Goal: Task Accomplishment & Management: Use online tool/utility

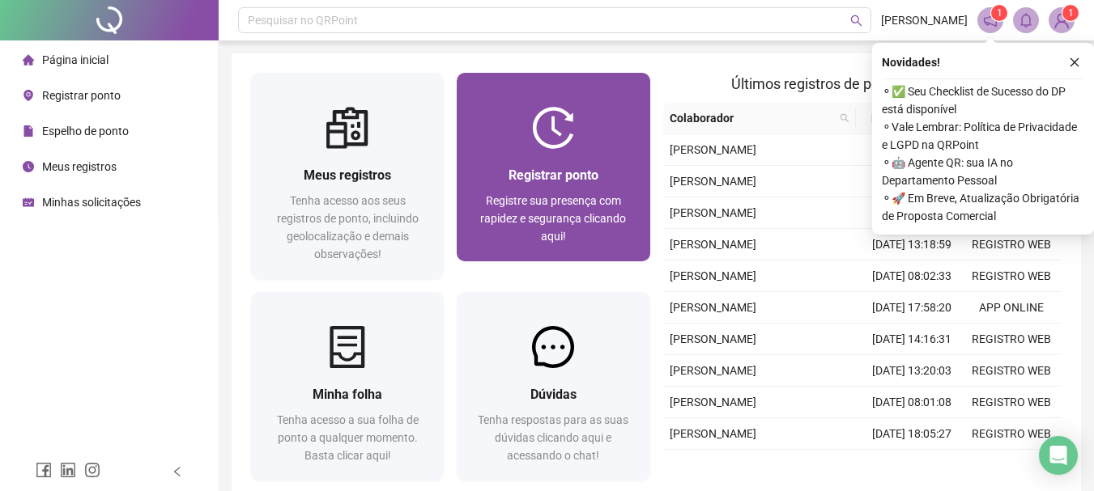
click at [545, 173] on span "Registrar ponto" at bounding box center [553, 175] width 90 height 15
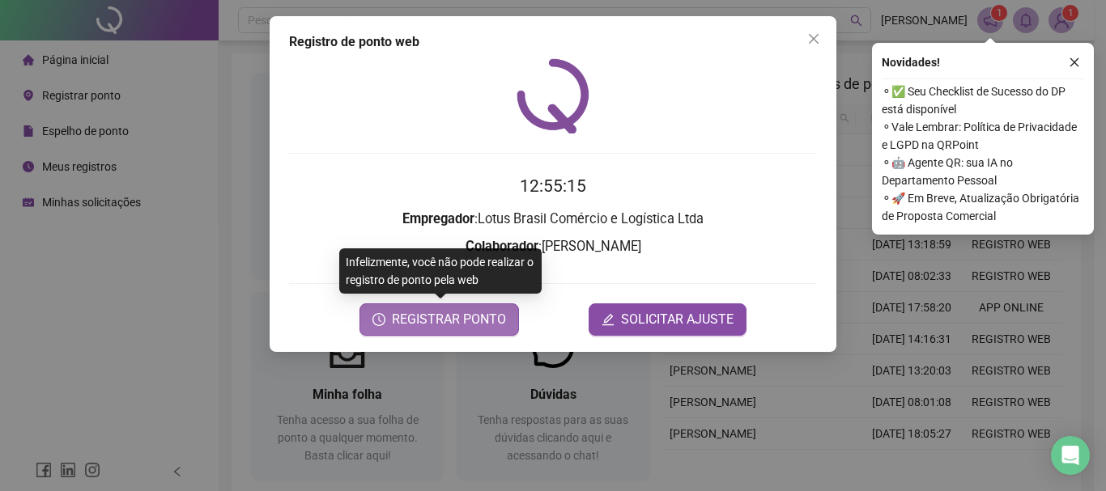
click at [448, 320] on span "REGISTRAR PONTO" at bounding box center [449, 319] width 114 height 19
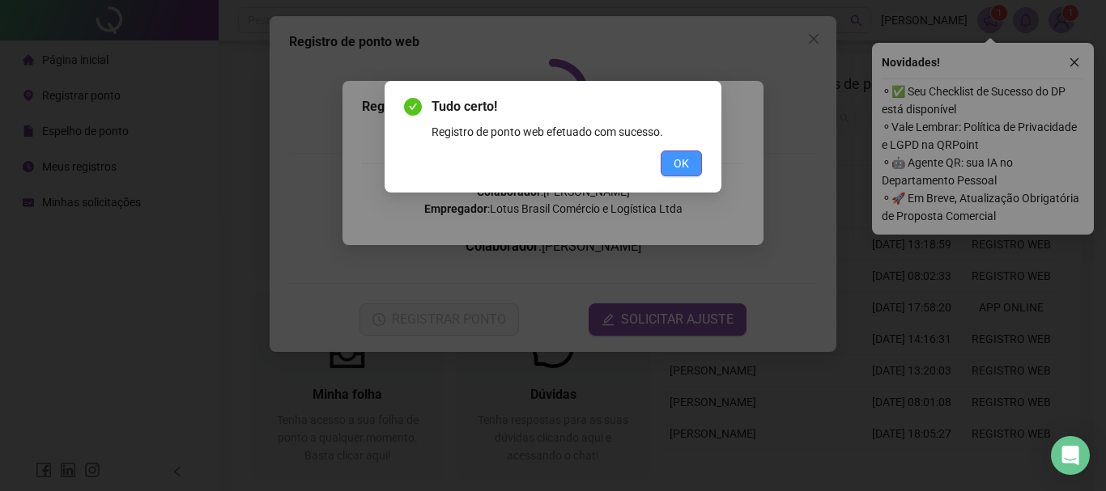
click at [689, 160] on button "OK" at bounding box center [681, 164] width 41 height 26
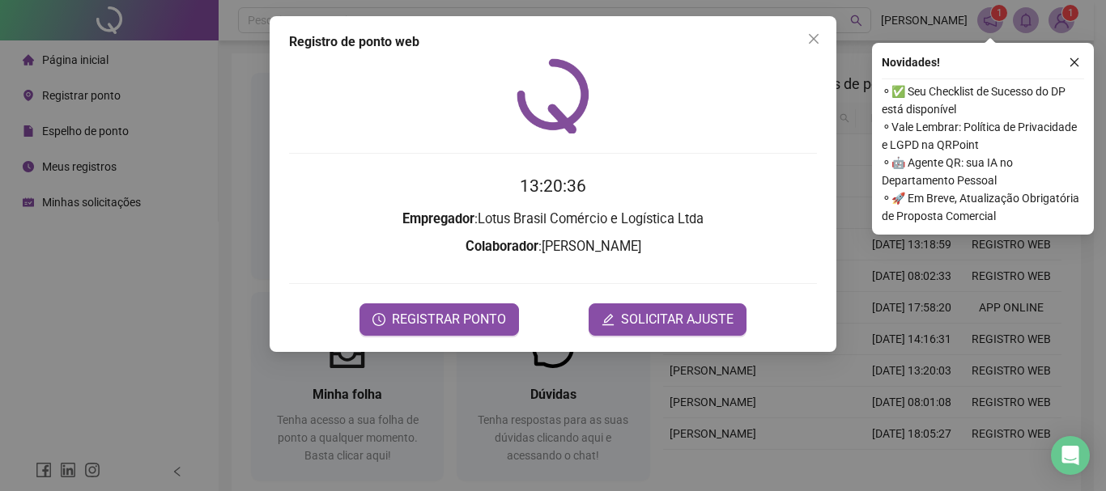
click at [660, 68] on div at bounding box center [553, 95] width 528 height 75
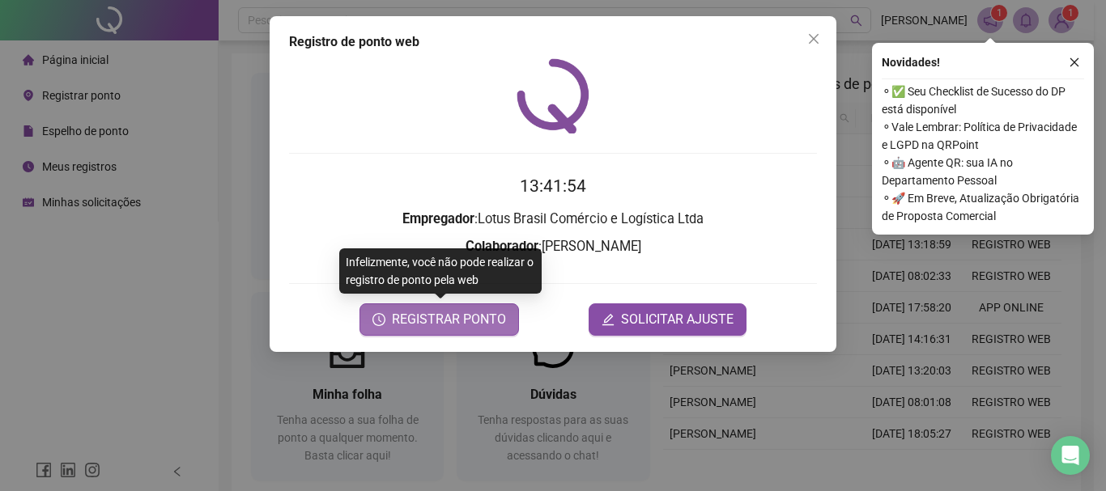
click at [473, 311] on span "REGISTRAR PONTO" at bounding box center [449, 319] width 114 height 19
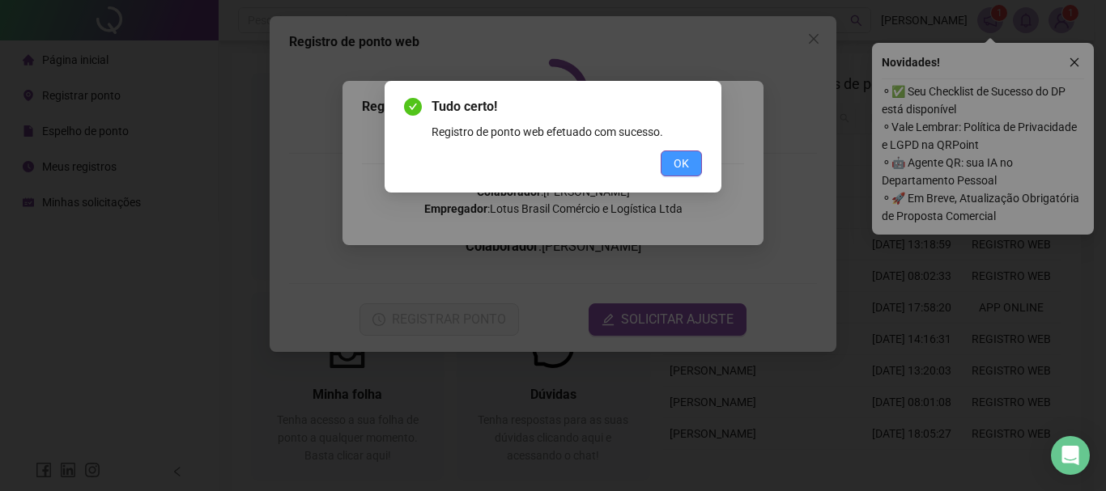
click at [678, 172] on button "OK" at bounding box center [681, 164] width 41 height 26
